Goal: Task Accomplishment & Management: Use online tool/utility

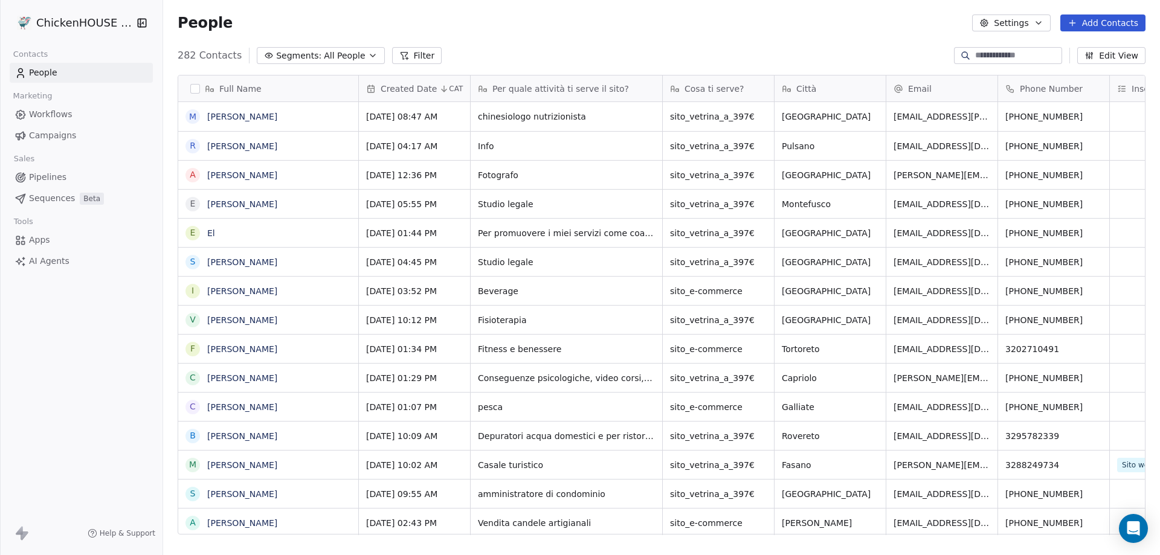
scroll to position [479, 988]
click at [241, 207] on link "[PERSON_NAME]" at bounding box center [242, 204] width 70 height 10
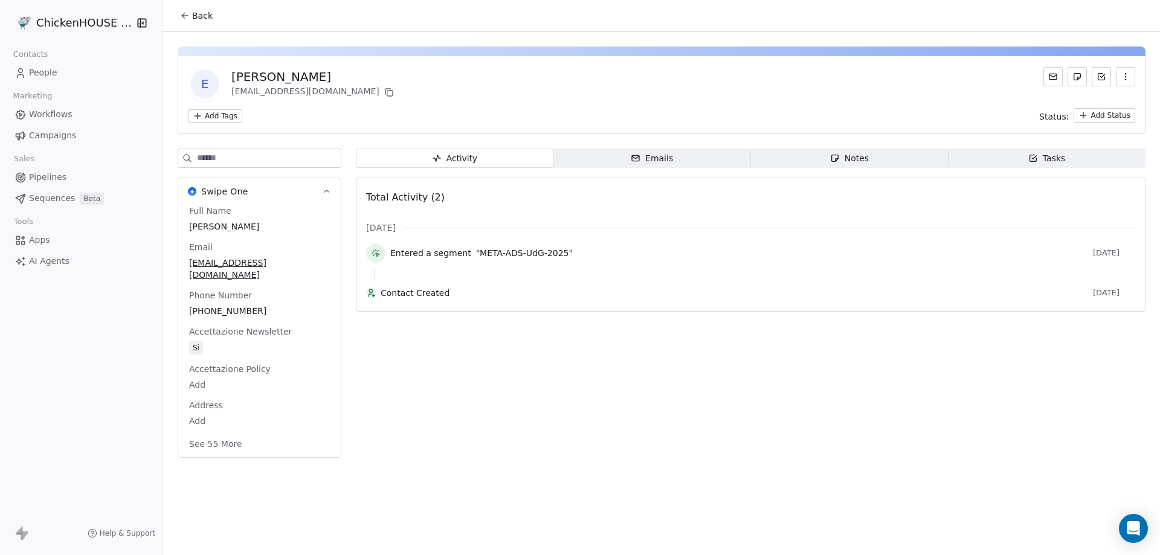
click at [848, 161] on div "Notes" at bounding box center [849, 158] width 39 height 13
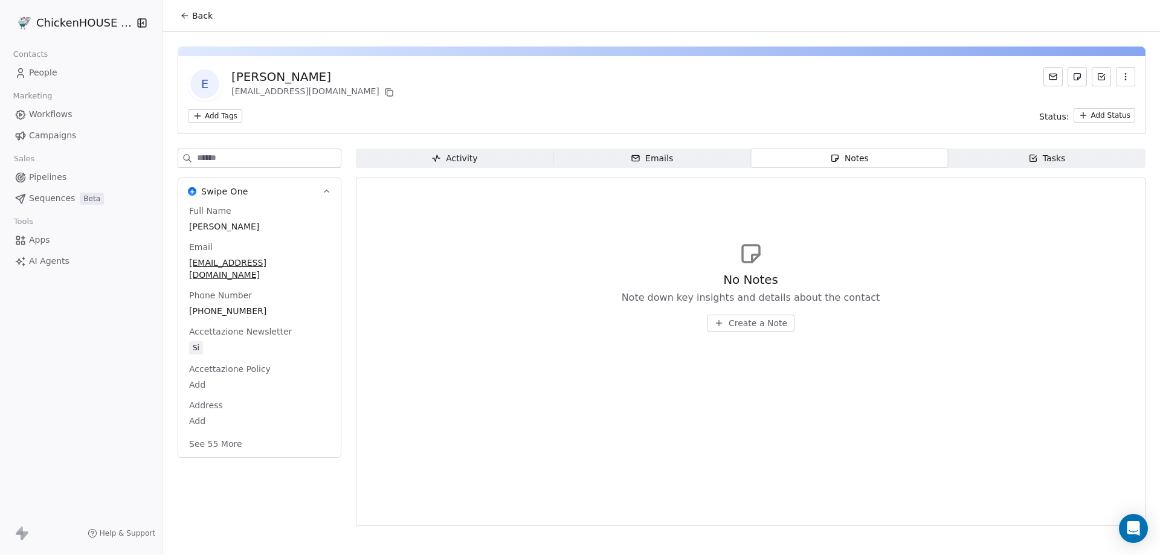
click at [731, 320] on span "Create a Note" at bounding box center [758, 323] width 59 height 12
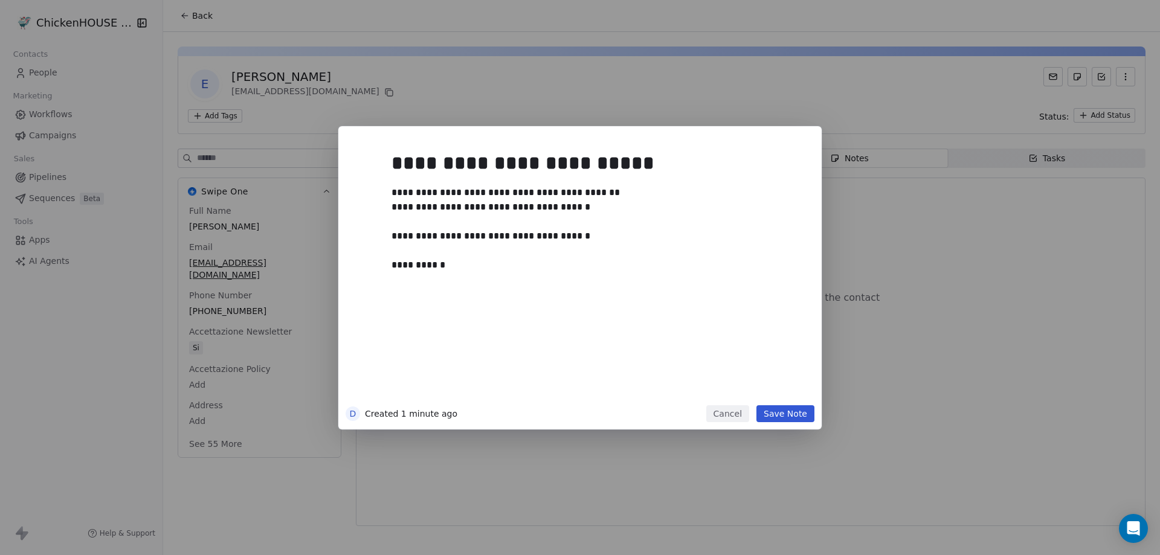
click at [788, 416] on button "Save Note" at bounding box center [785, 413] width 58 height 17
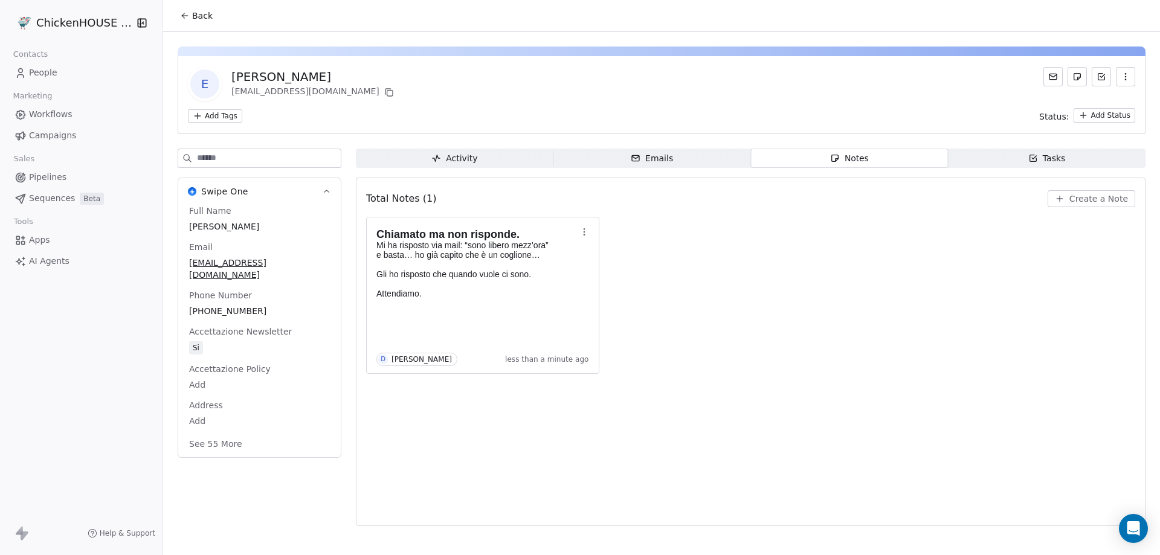
click at [45, 74] on span "People" at bounding box center [43, 72] width 28 height 13
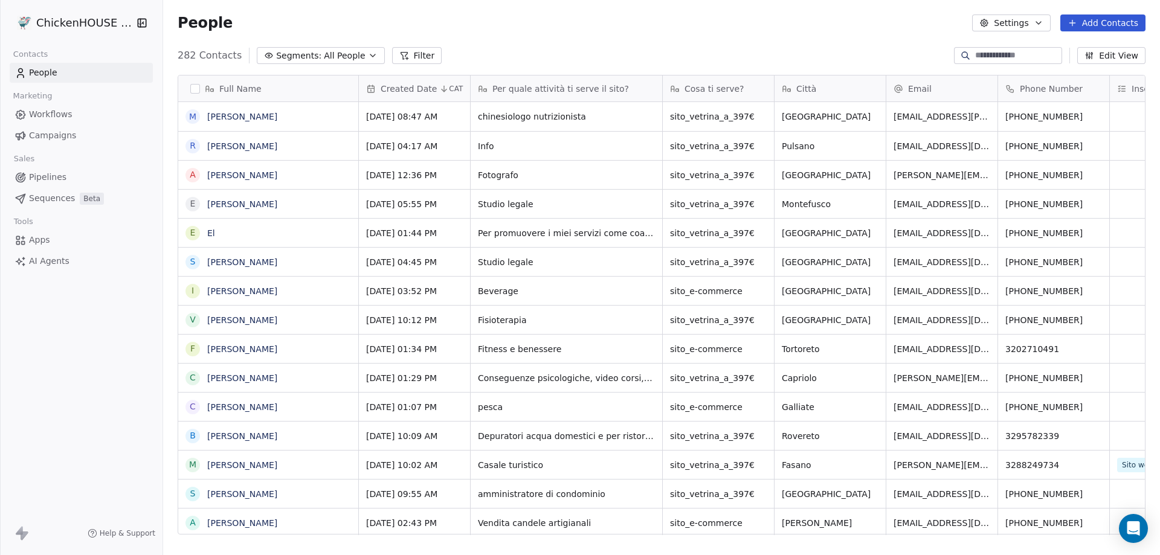
scroll to position [479, 988]
click at [244, 178] on link "[PERSON_NAME]" at bounding box center [242, 175] width 70 height 10
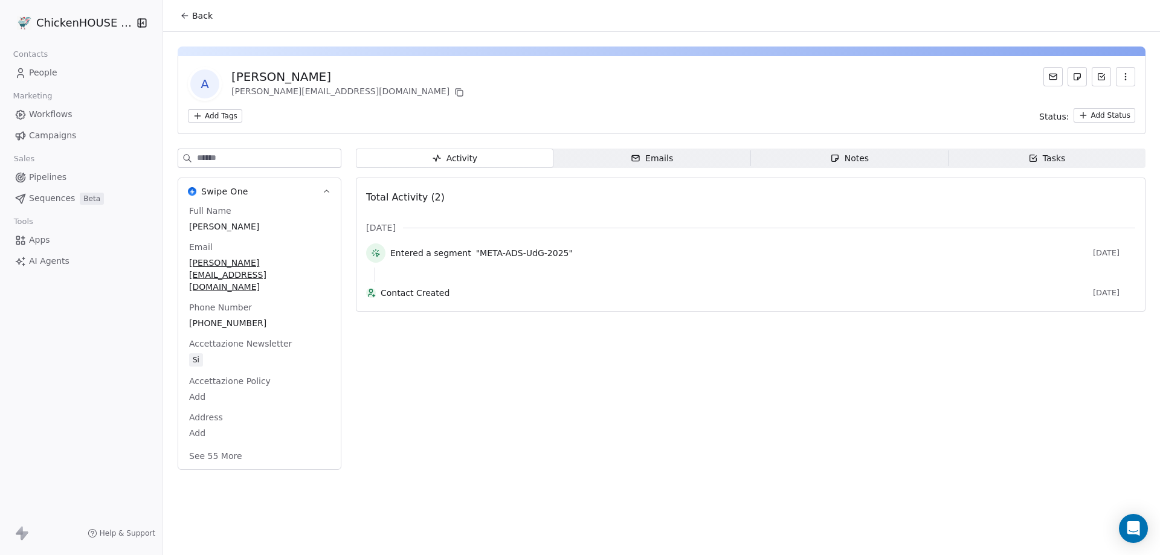
click at [842, 166] on span "Notes Notes" at bounding box center [850, 158] width 198 height 19
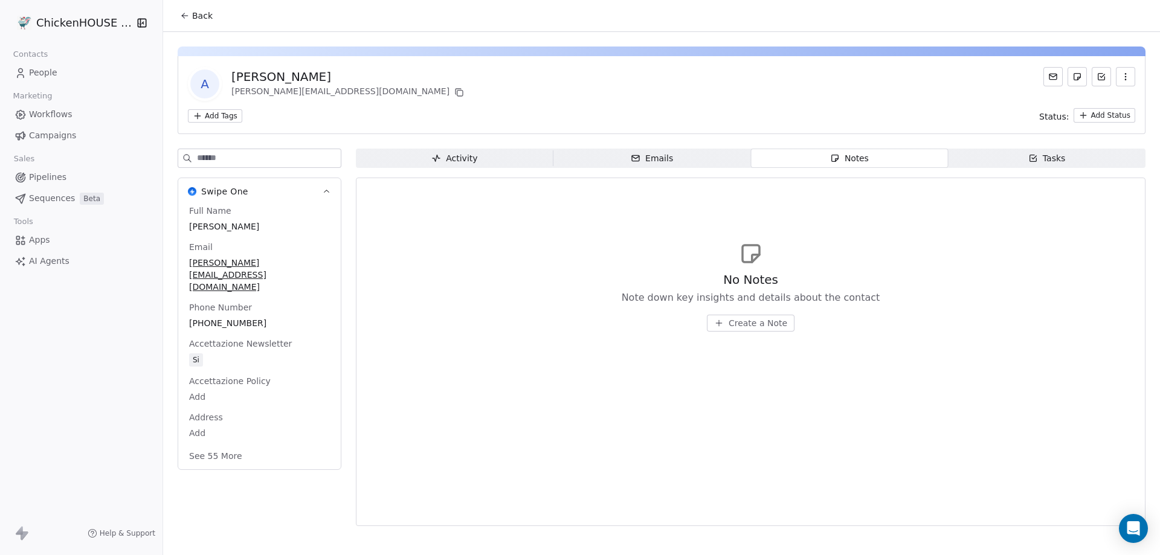
click at [753, 323] on span "Create a Note" at bounding box center [758, 323] width 59 height 12
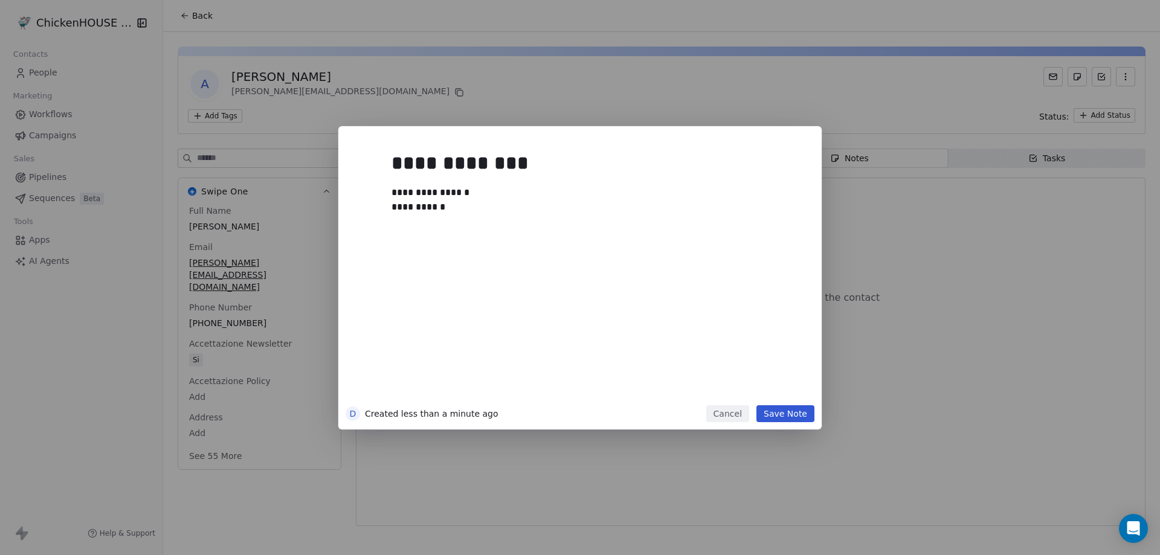
click at [787, 415] on button "Save Note" at bounding box center [785, 413] width 58 height 17
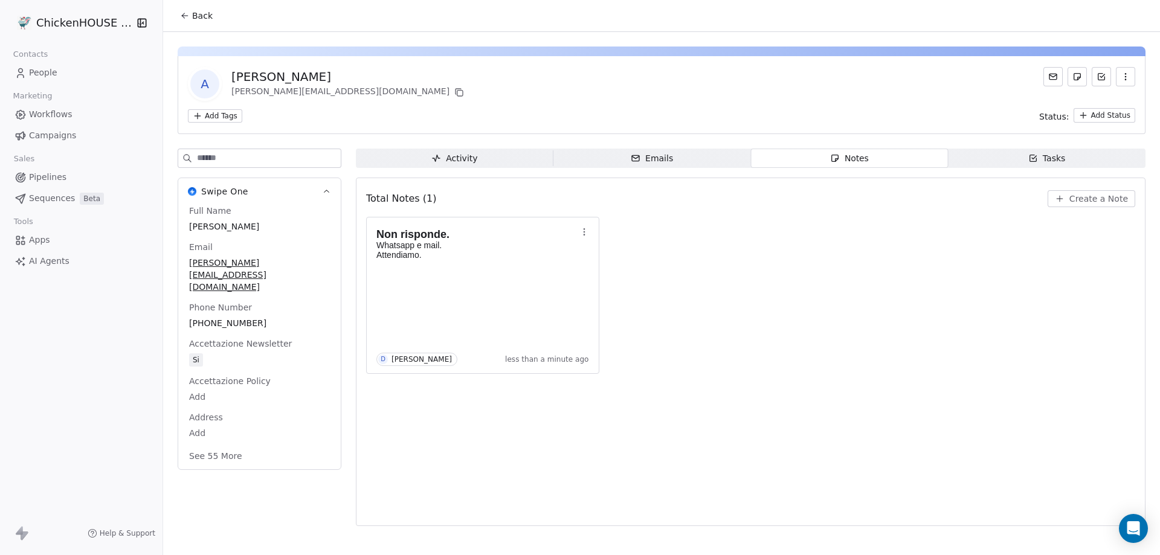
click at [45, 72] on span "People" at bounding box center [43, 72] width 28 height 13
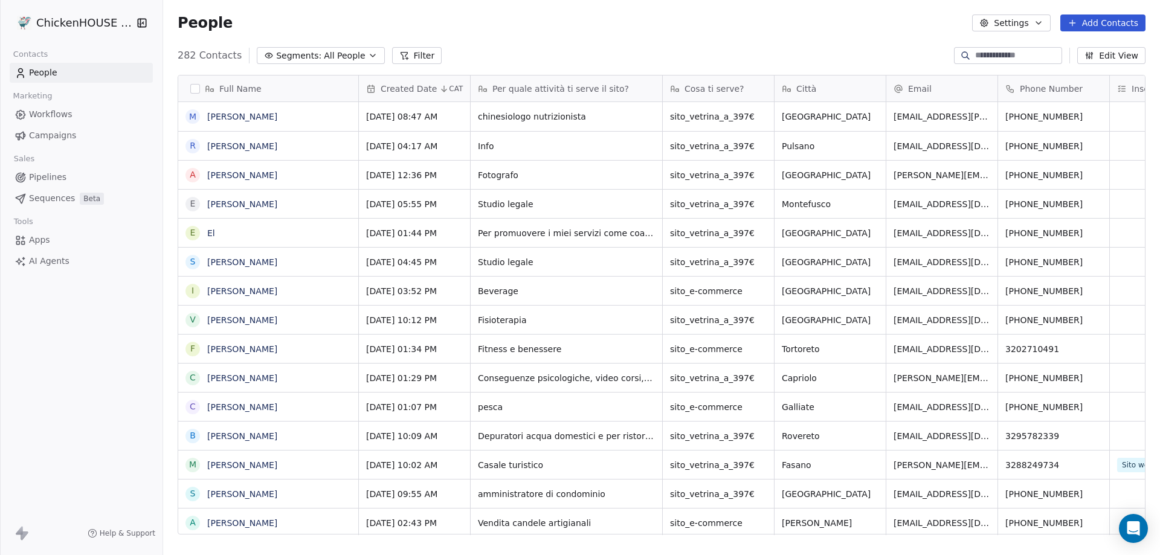
scroll to position [479, 988]
